Goal: Transaction & Acquisition: Download file/media

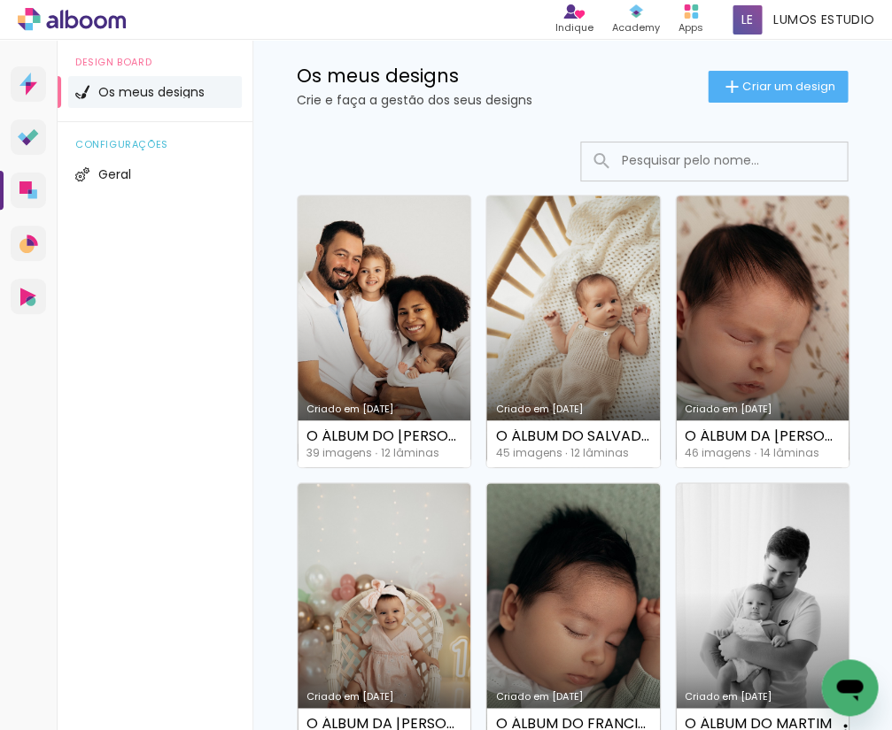
scroll to position [58, 0]
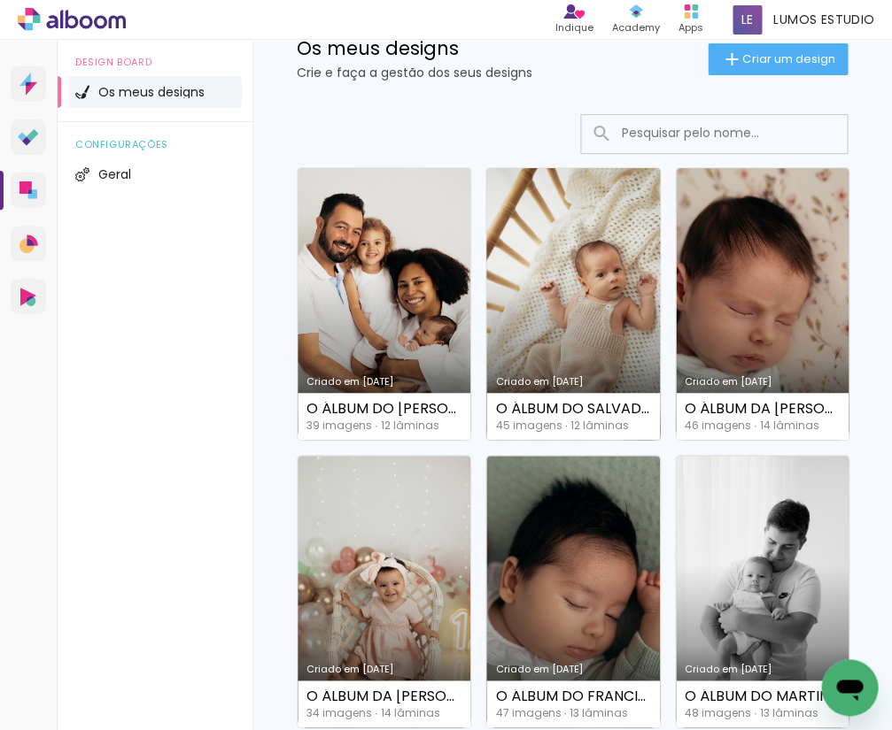
click at [591, 309] on link "Criado em [DATE]" at bounding box center [572, 304] width 173 height 272
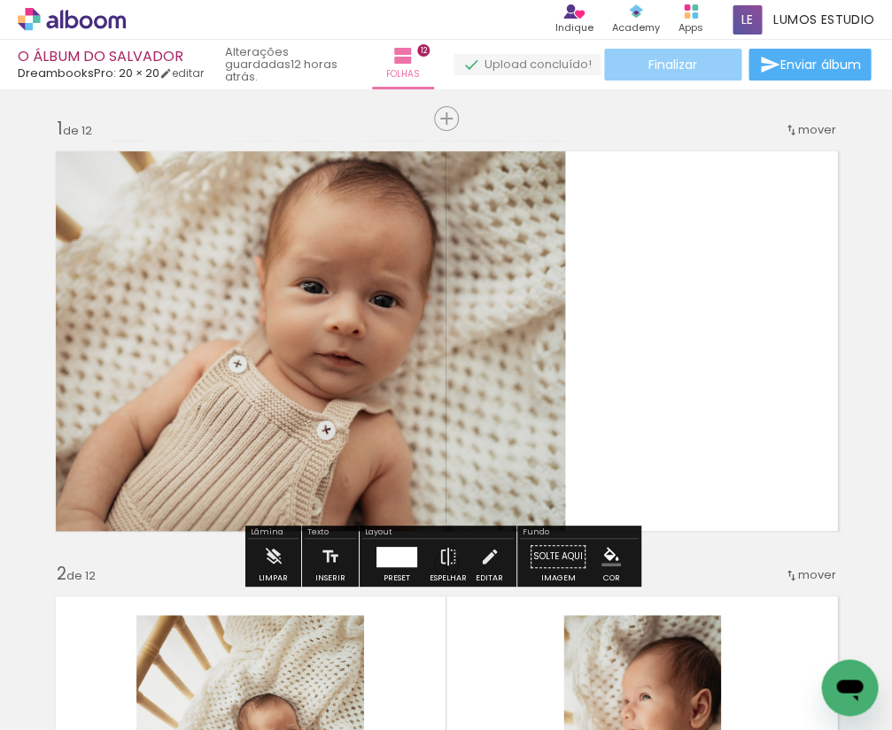
click at [701, 66] on paper-button "Finalizar" at bounding box center [672, 65] width 137 height 32
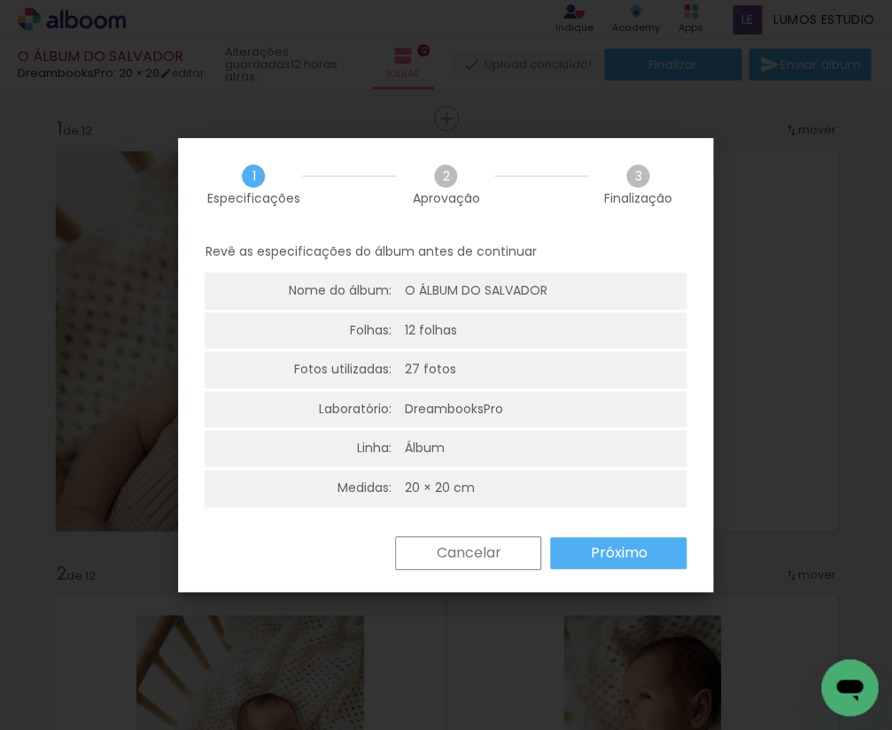
click at [0, 0] on slot "Próximo" at bounding box center [0, 0] width 0 height 0
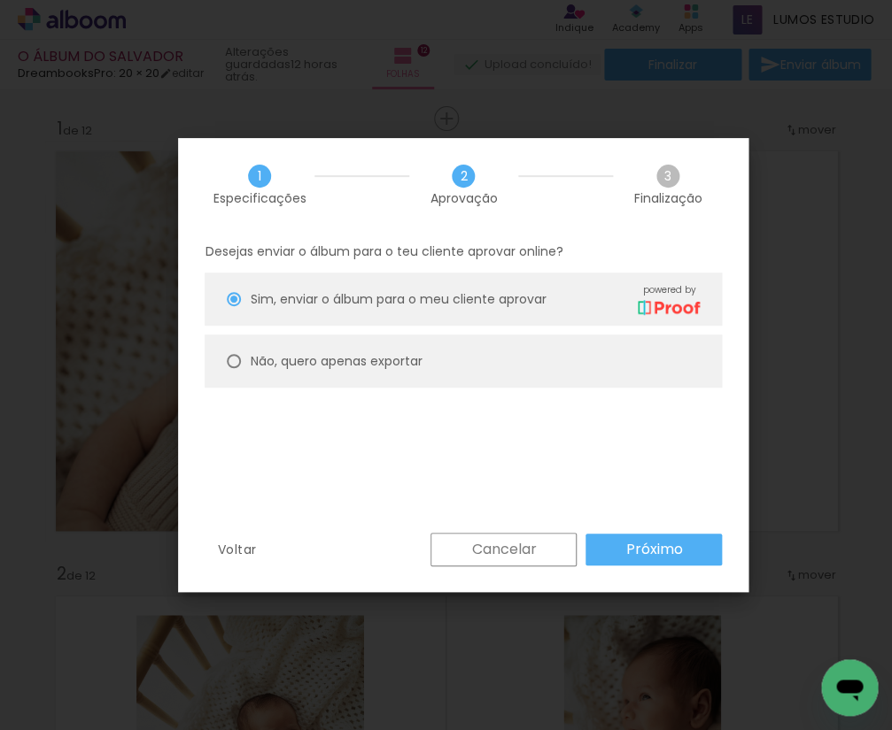
click at [0, 0] on slot "Não, quero apenas exportar" at bounding box center [0, 0] width 0 height 0
type paper-radio-button "on"
click at [0, 0] on slot "Próximo" at bounding box center [0, 0] width 0 height 0
type input "Alta, 300 DPI"
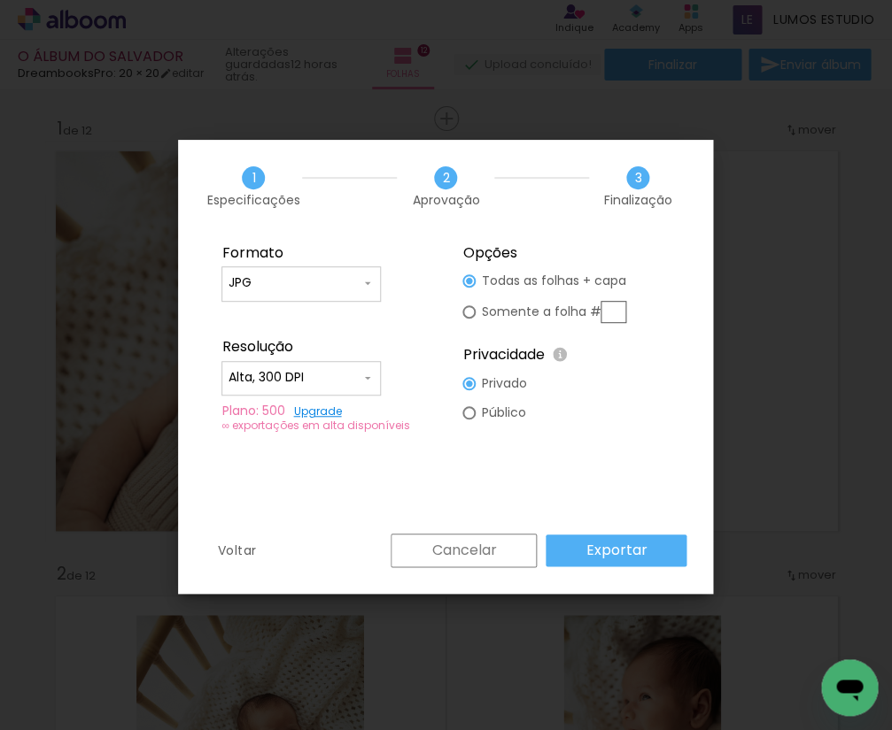
click at [648, 545] on paper-button "Exportar" at bounding box center [615, 551] width 141 height 32
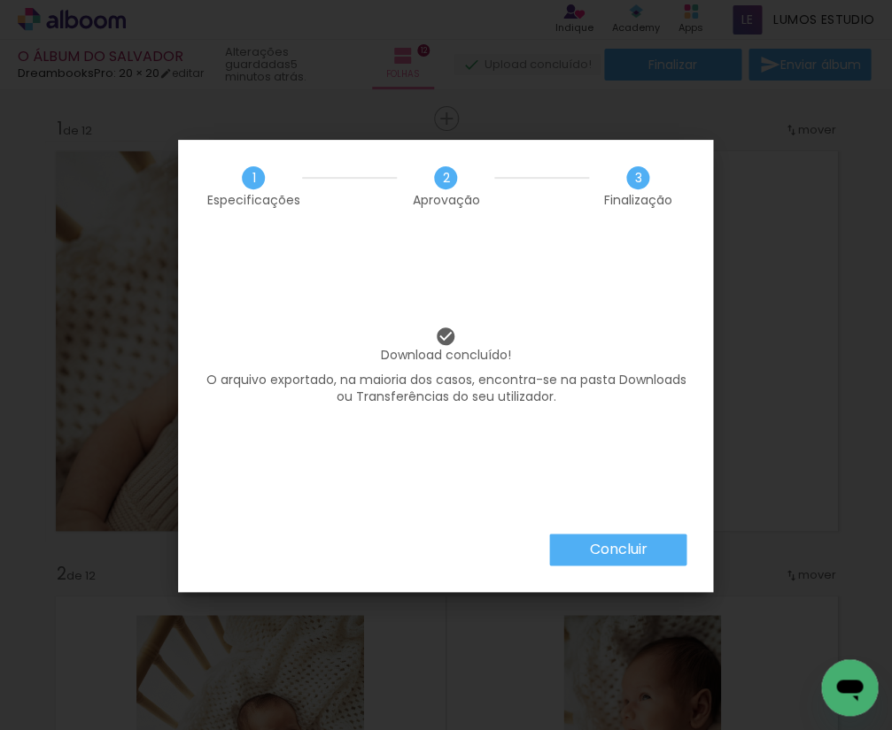
click at [0, 0] on slot "Concluir" at bounding box center [0, 0] width 0 height 0
